Goal: Find specific page/section: Find specific page/section

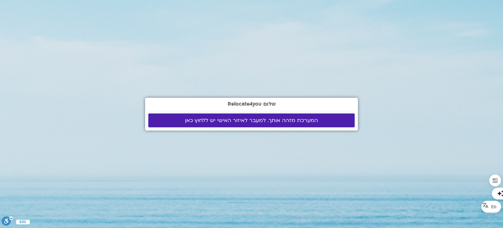
click at [203, 117] on span "המערכת מזהה אותך. למעבר לאיזור האישי יש ללחוץ כאן" at bounding box center [251, 120] width 133 height 6
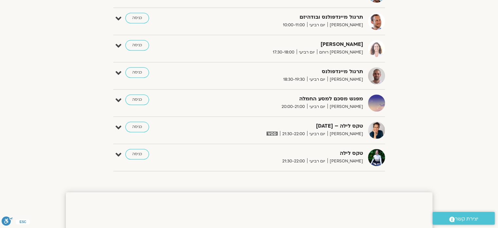
scroll to position [459, 0]
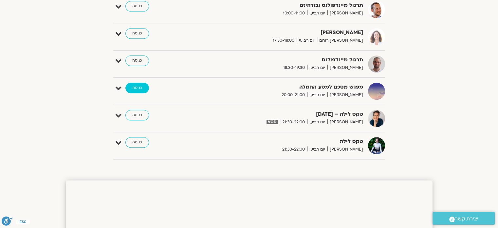
click at [139, 87] on link "כניסה" at bounding box center [137, 88] width 24 height 10
